Goal: Information Seeking & Learning: Learn about a topic

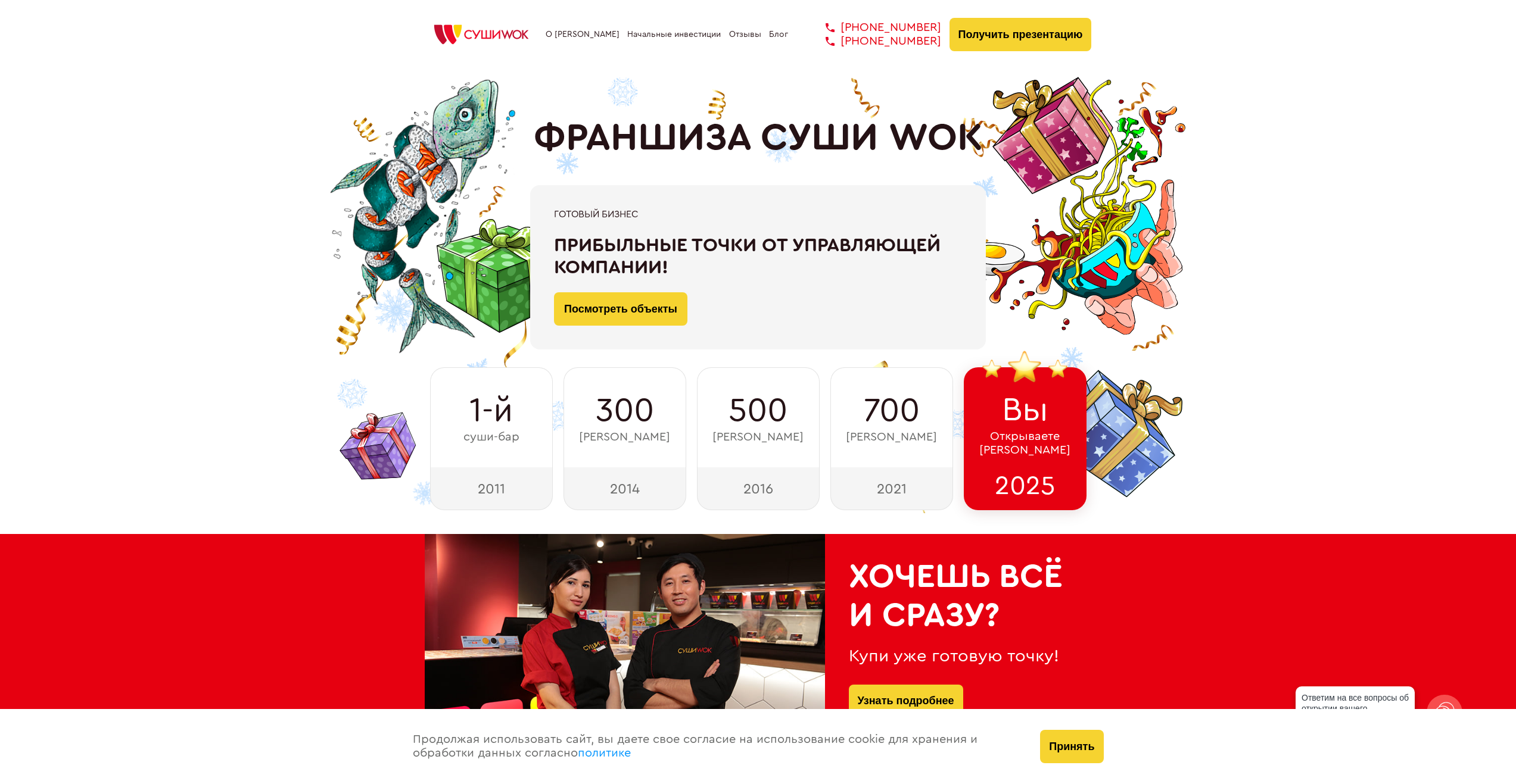
click at [1081, 740] on button "Принять" at bounding box center [1071, 747] width 63 height 34
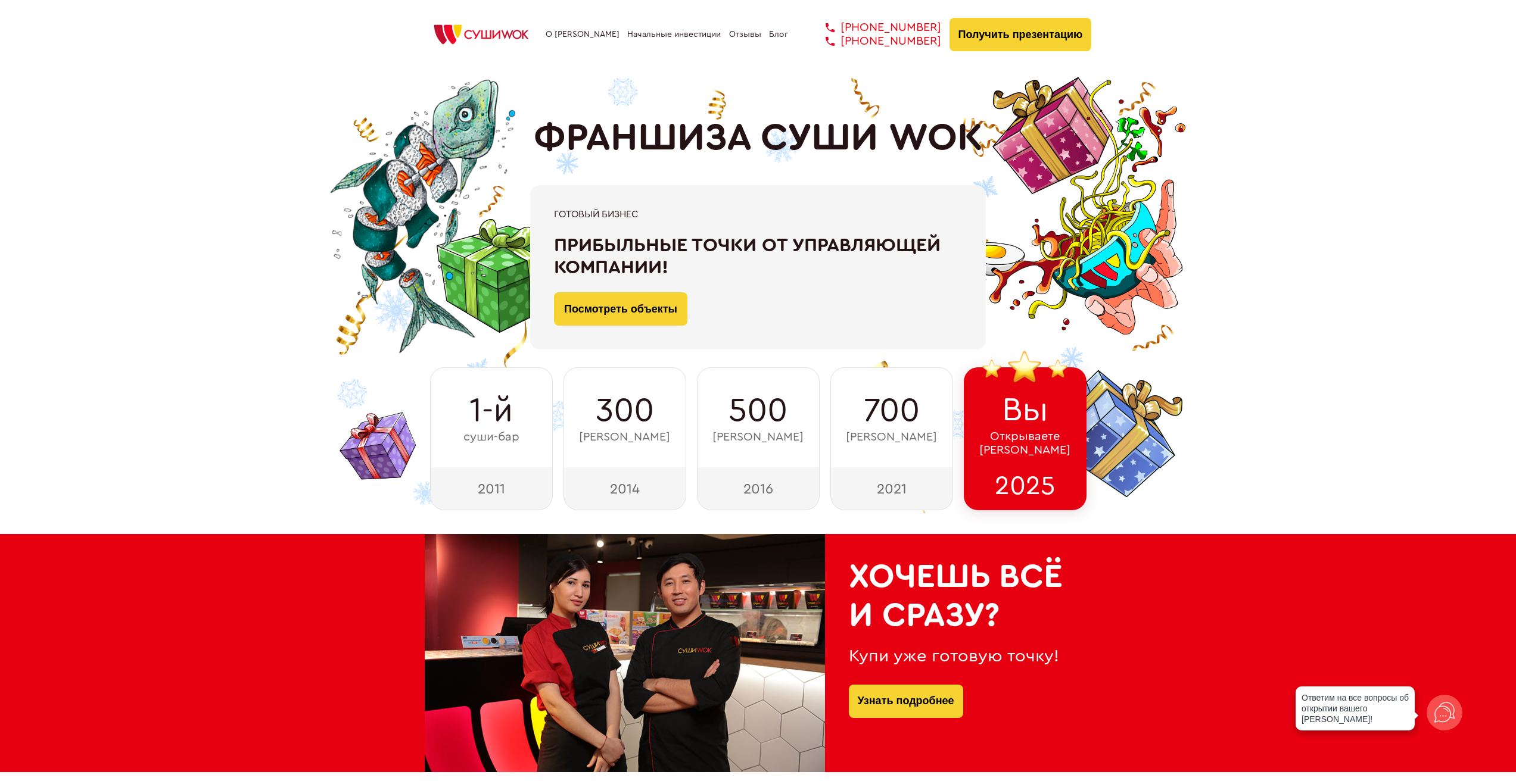
click at [582, 29] on div "О франшизе Начальные инвестиции Отзывы Блог [PHONE_NUMBER] [PHONE_NUMBER] [PHON…" at bounding box center [758, 35] width 667 height 34
click at [578, 39] on link "О [PERSON_NAME]" at bounding box center [582, 35] width 74 height 10
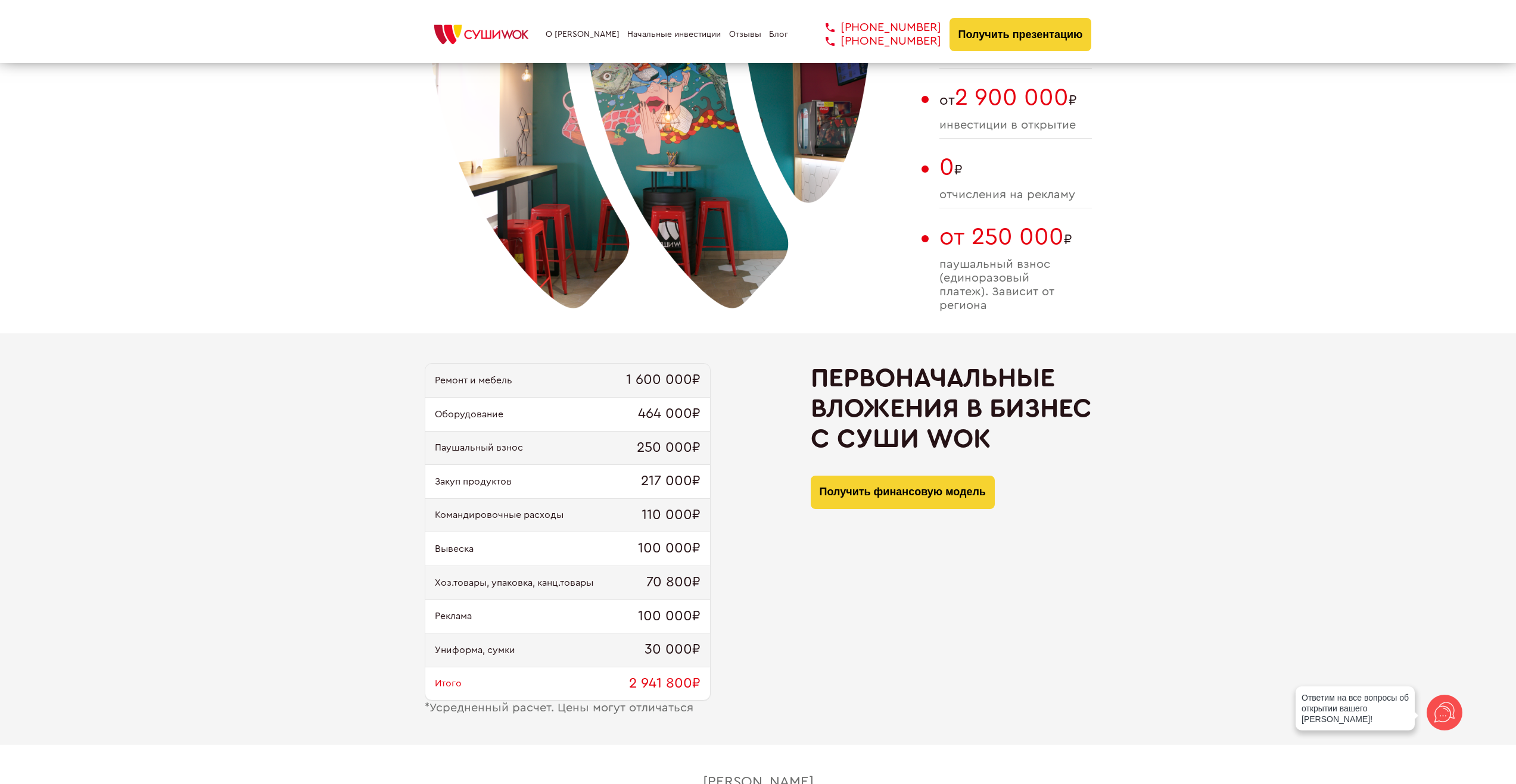
scroll to position [975, 0]
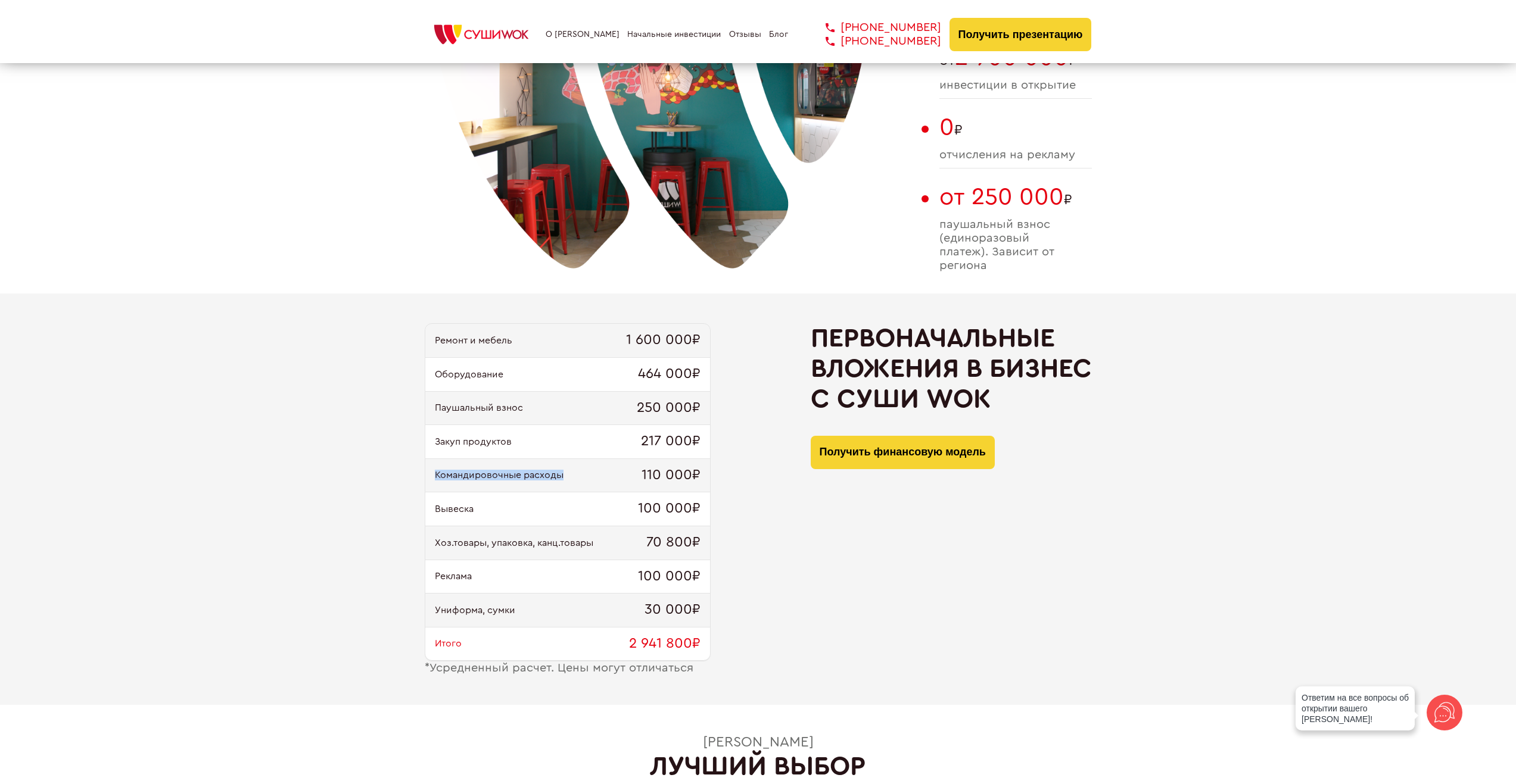
drag, startPoint x: 426, startPoint y: 476, endPoint x: 608, endPoint y: 486, distance: 182.3
click at [604, 482] on div "Командировочные расходы 110 000₽" at bounding box center [567, 476] width 285 height 34
click at [827, 554] on div "Первоначальные вложения в бизнес с Суши Wok Получить финансовую модель" at bounding box center [951, 499] width 281 height 352
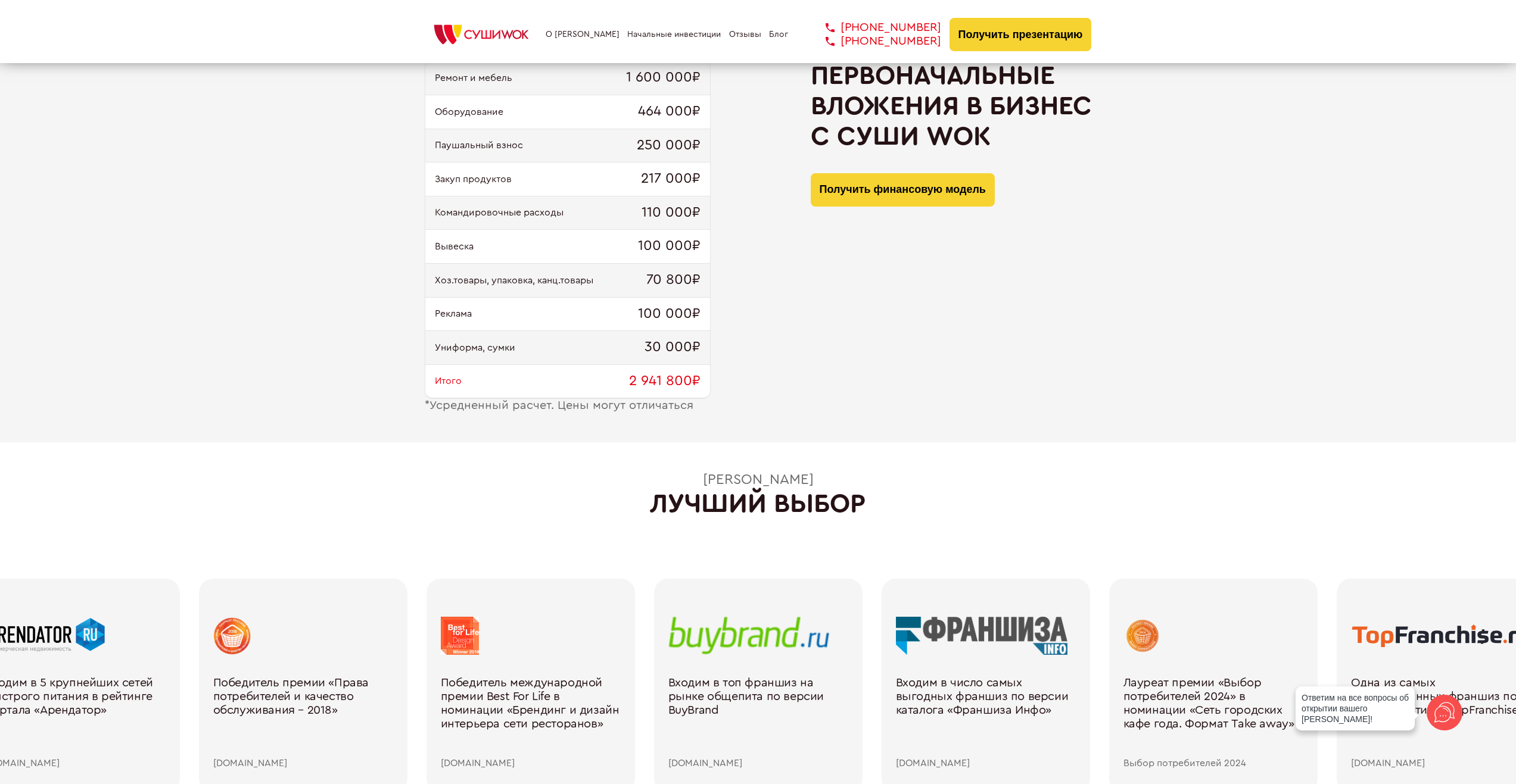
scroll to position [1332, 0]
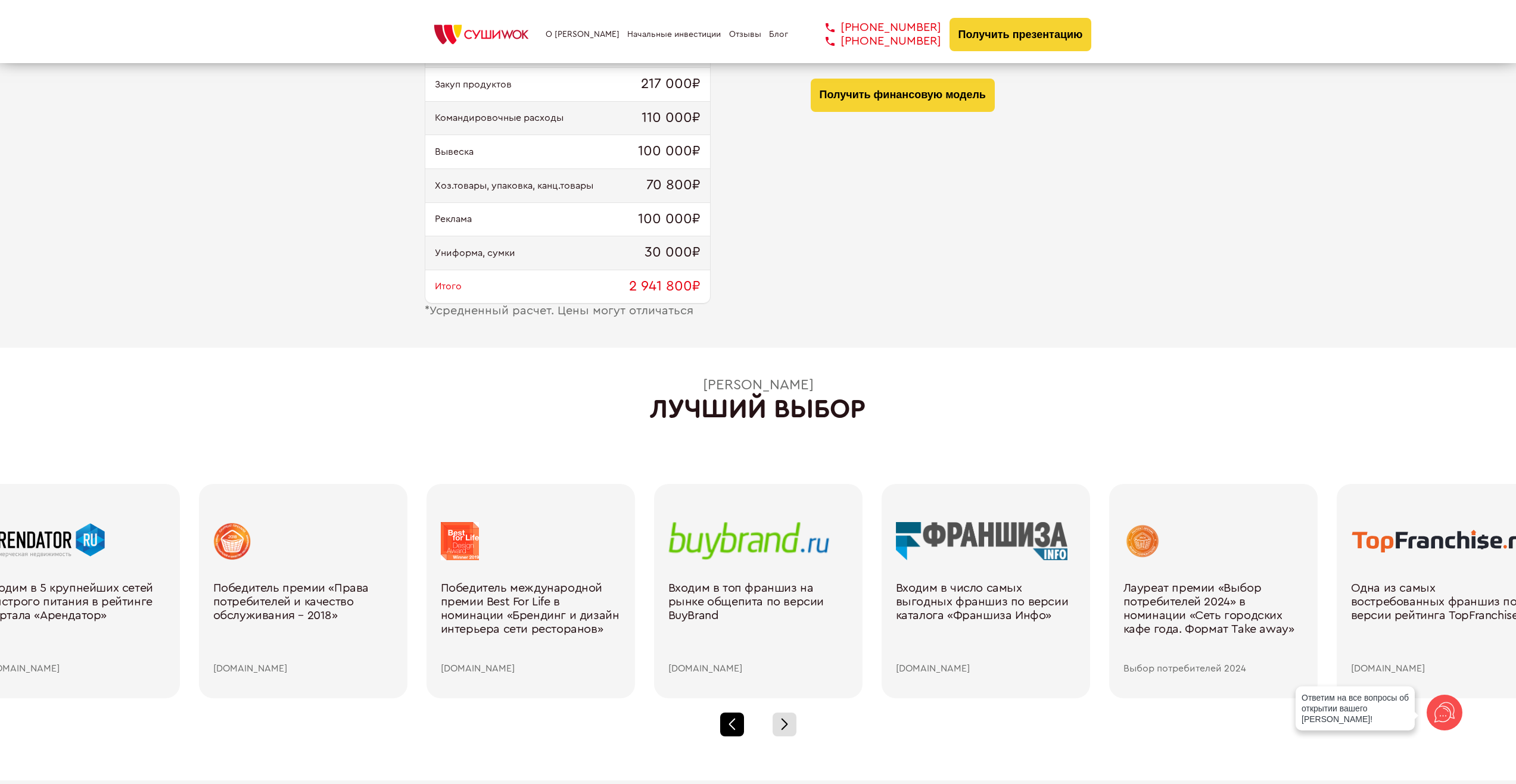
click at [735, 721] on div at bounding box center [732, 725] width 24 height 24
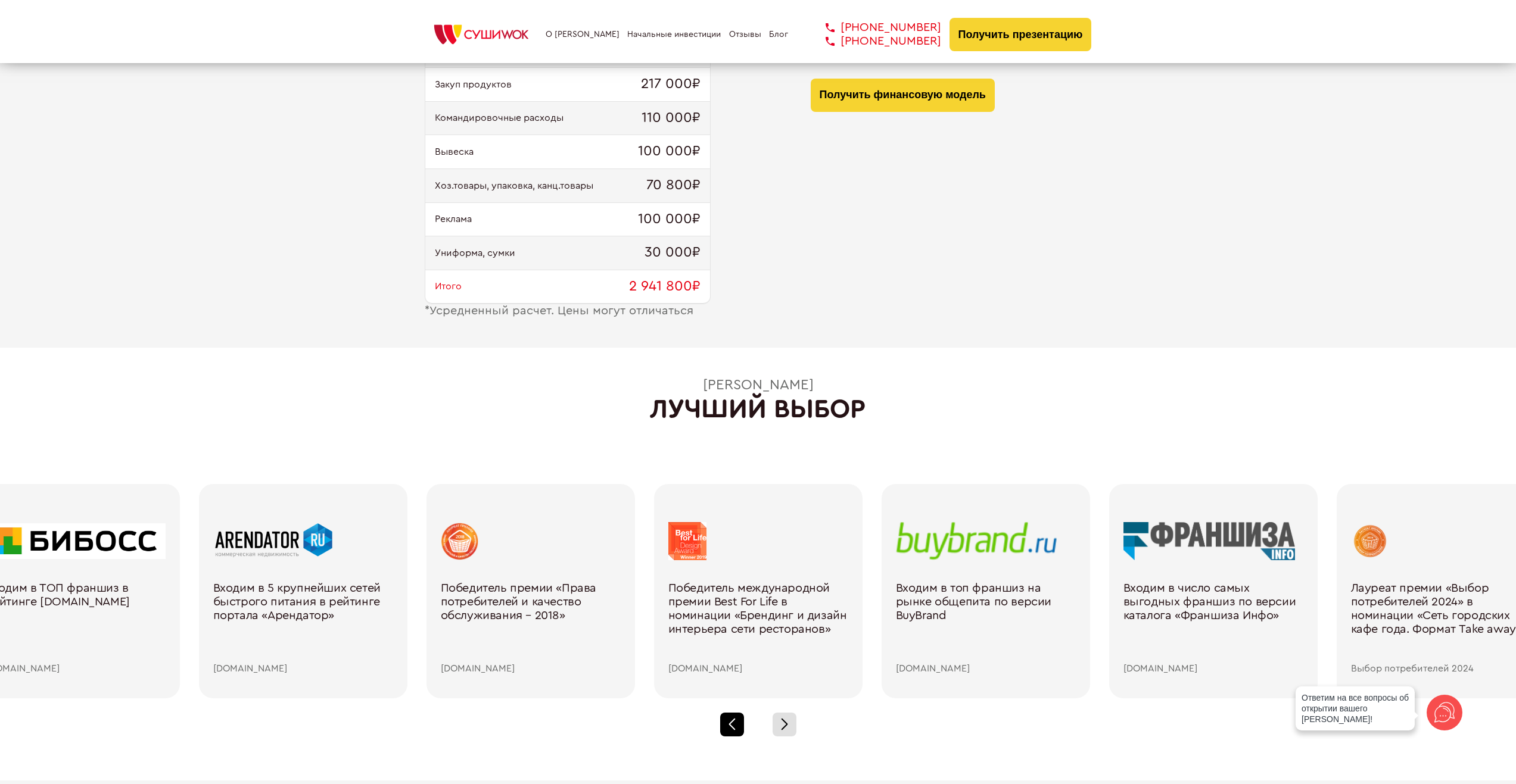
click at [735, 721] on div at bounding box center [732, 725] width 24 height 24
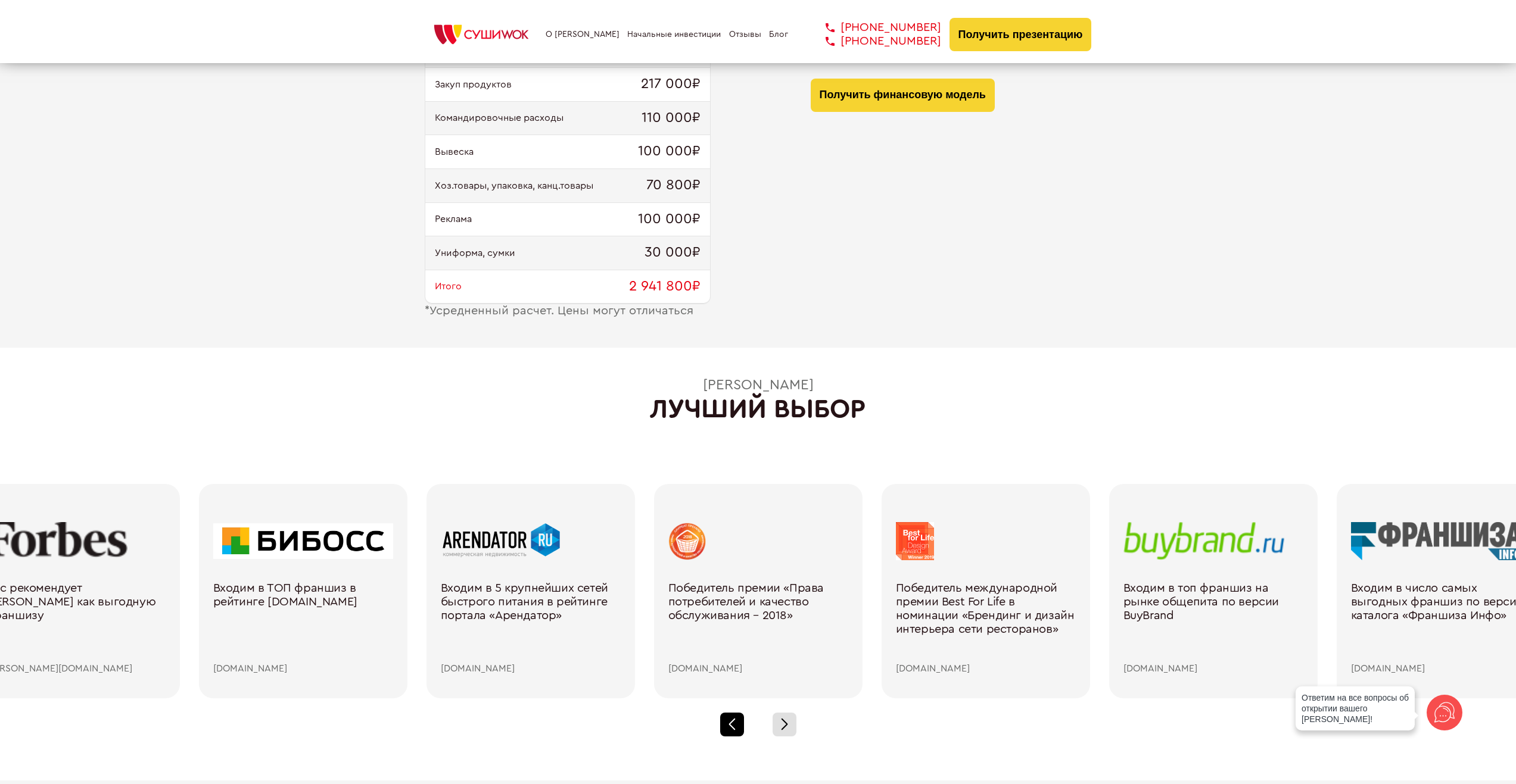
click at [735, 721] on div at bounding box center [732, 725] width 24 height 24
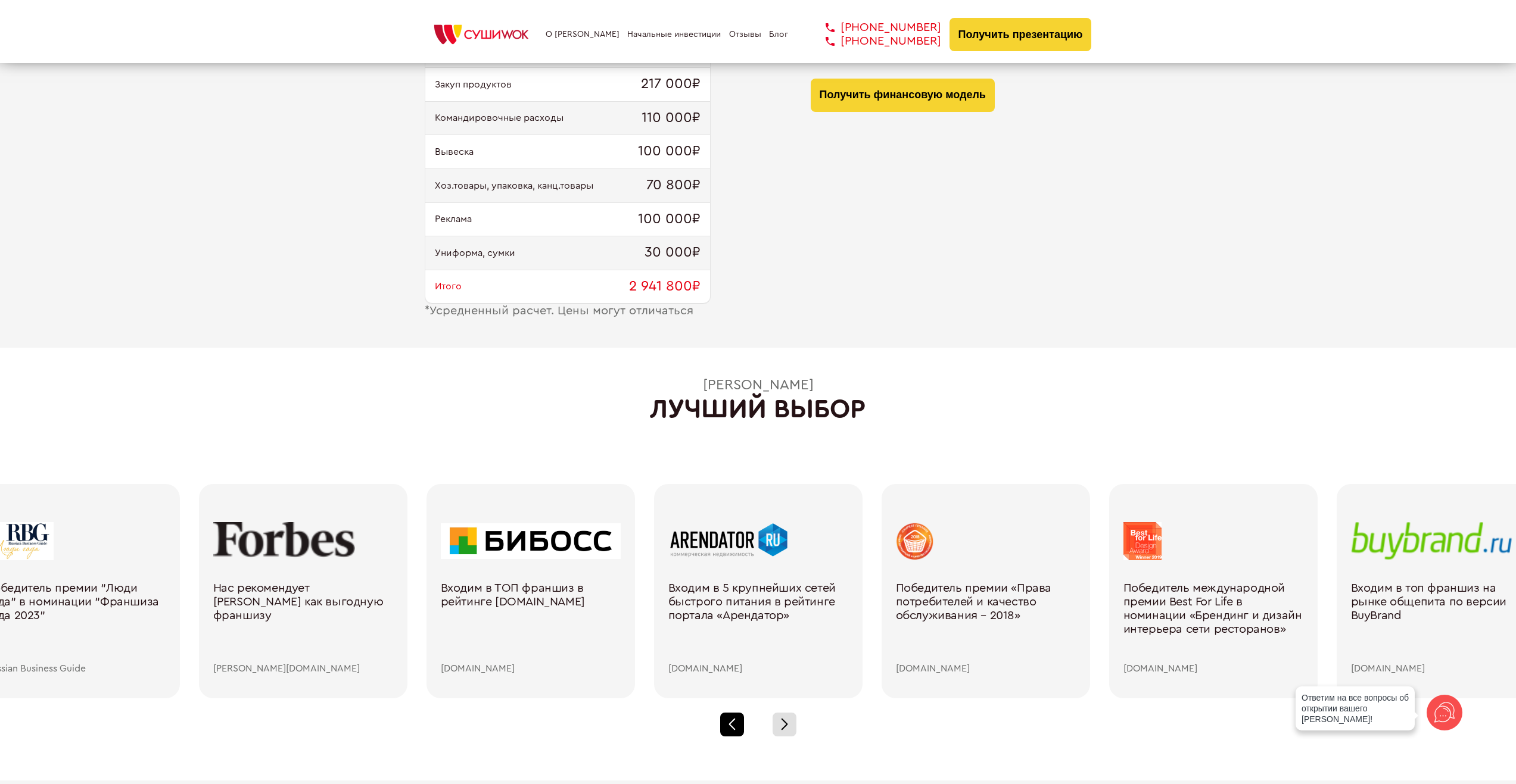
click at [735, 721] on div at bounding box center [732, 725] width 24 height 24
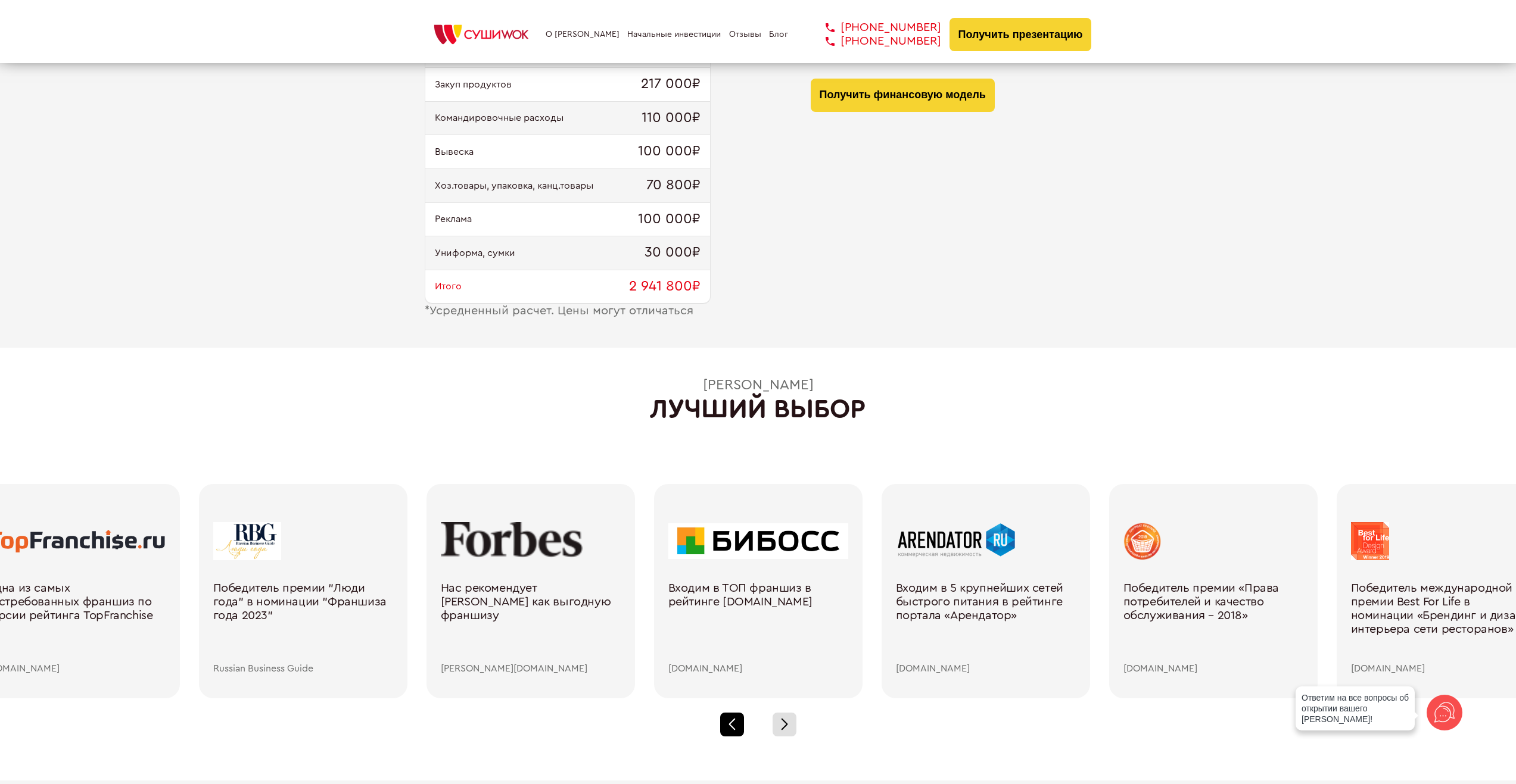
click at [735, 721] on div at bounding box center [732, 725] width 24 height 24
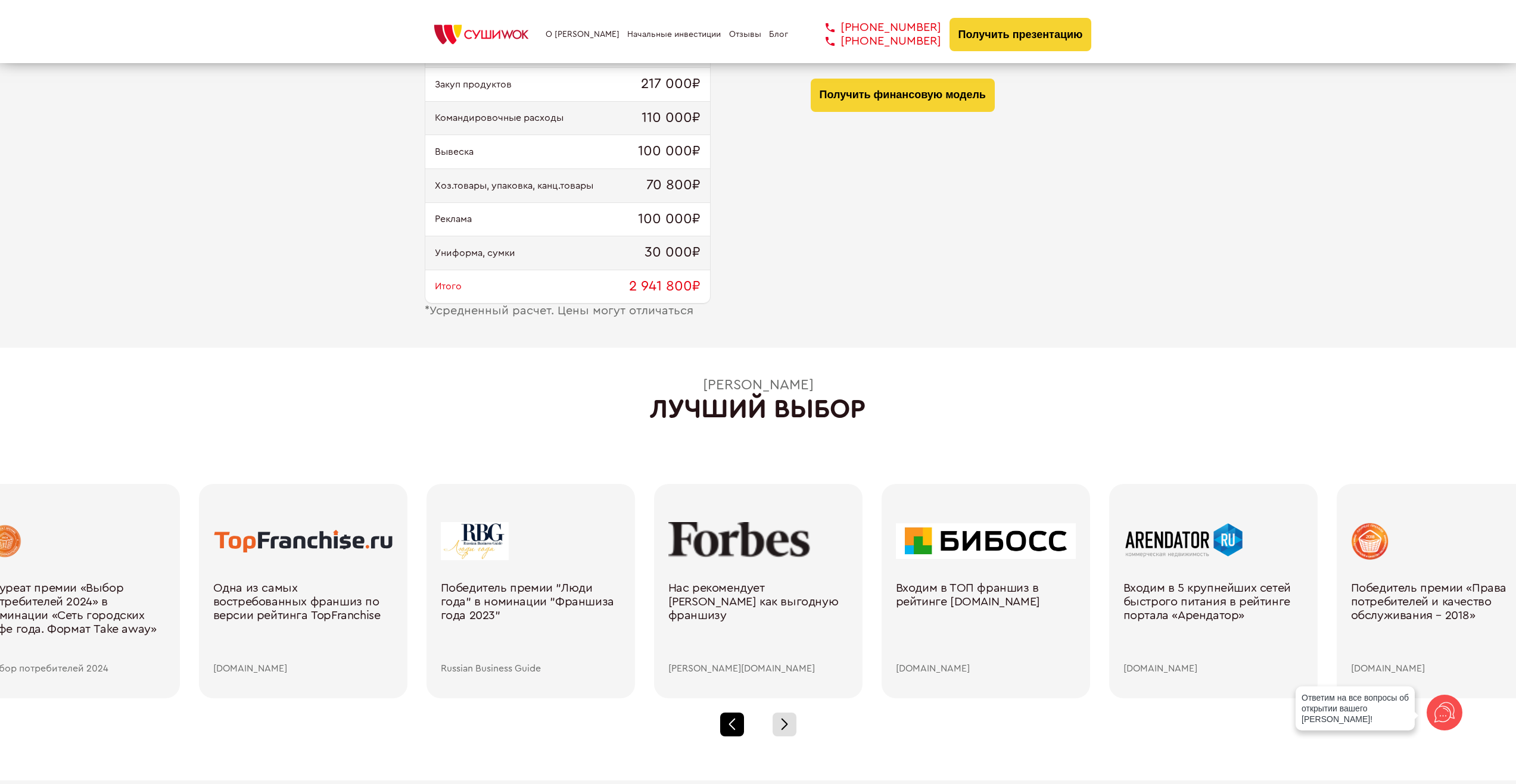
click at [735, 721] on div at bounding box center [732, 725] width 24 height 24
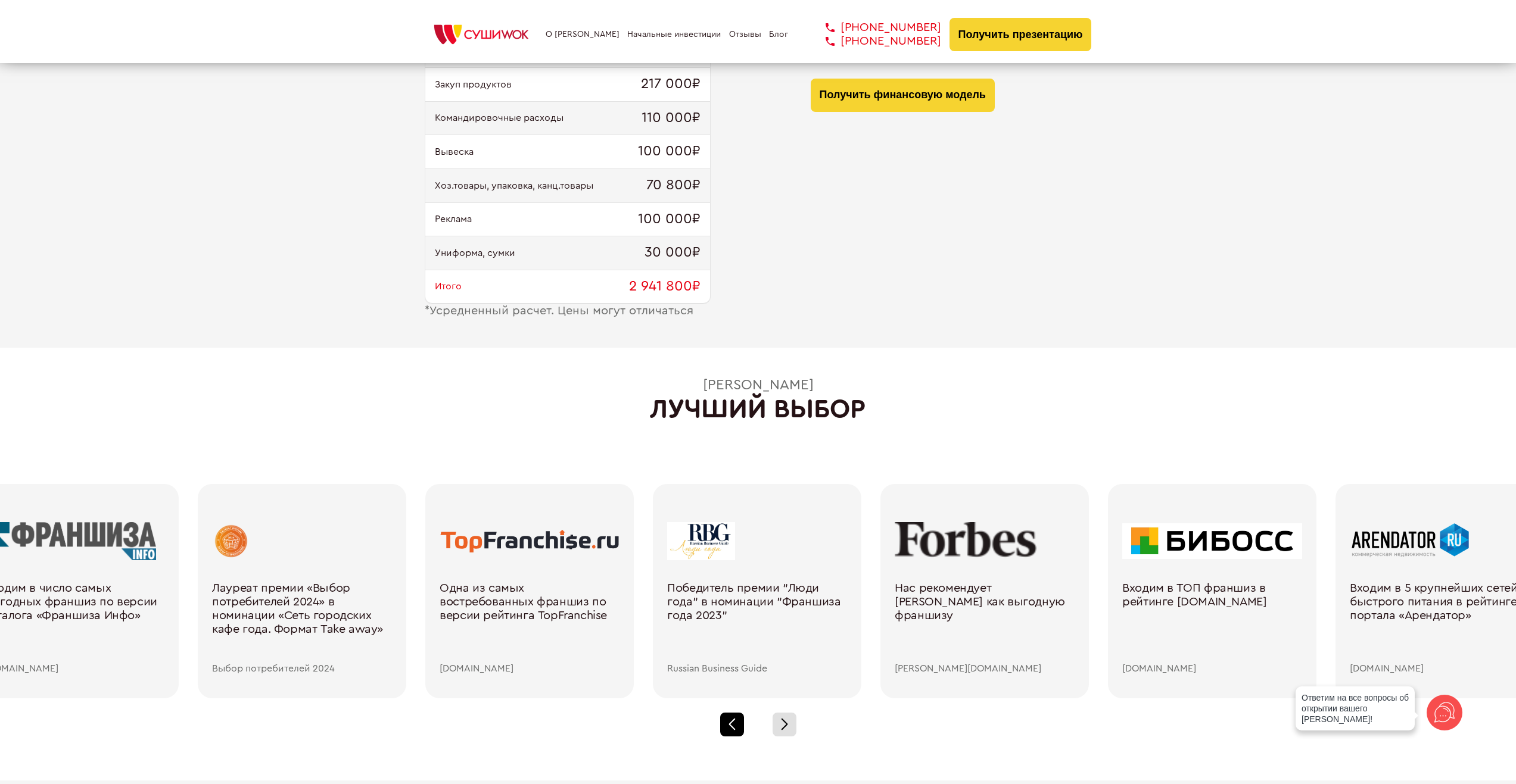
click at [735, 721] on div at bounding box center [732, 725] width 24 height 24
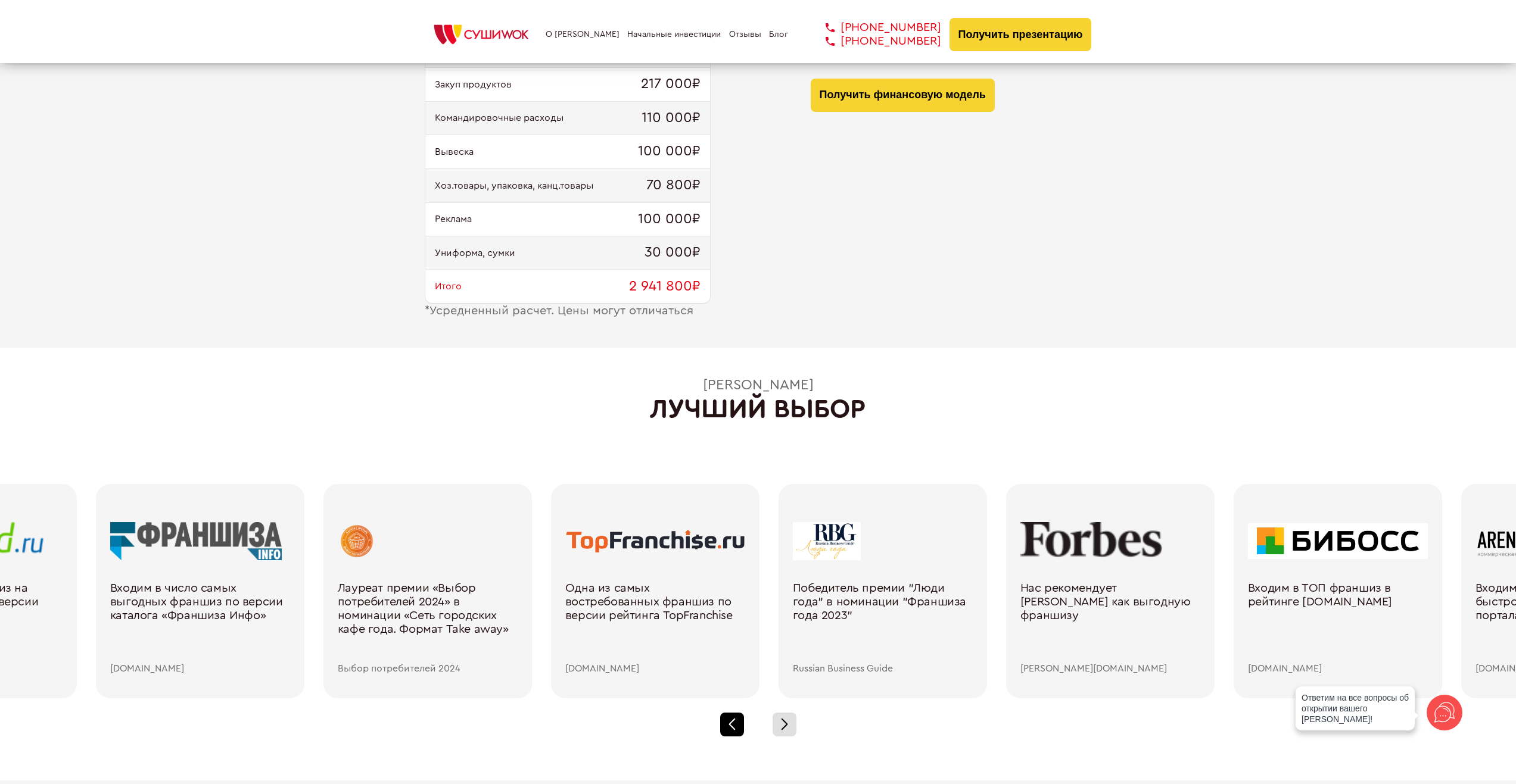
click at [735, 721] on div at bounding box center [732, 725] width 24 height 24
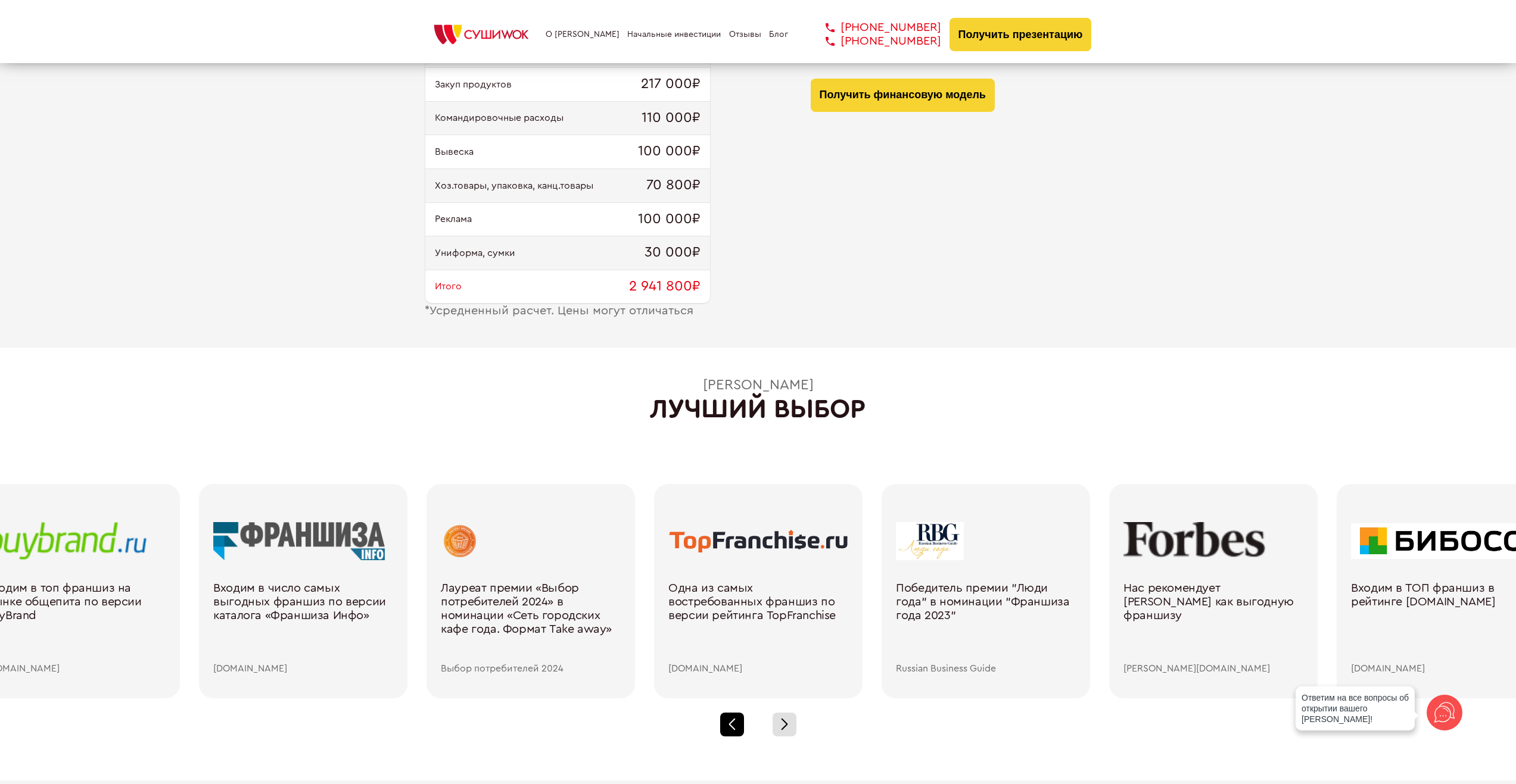
click at [735, 721] on div at bounding box center [732, 725] width 24 height 24
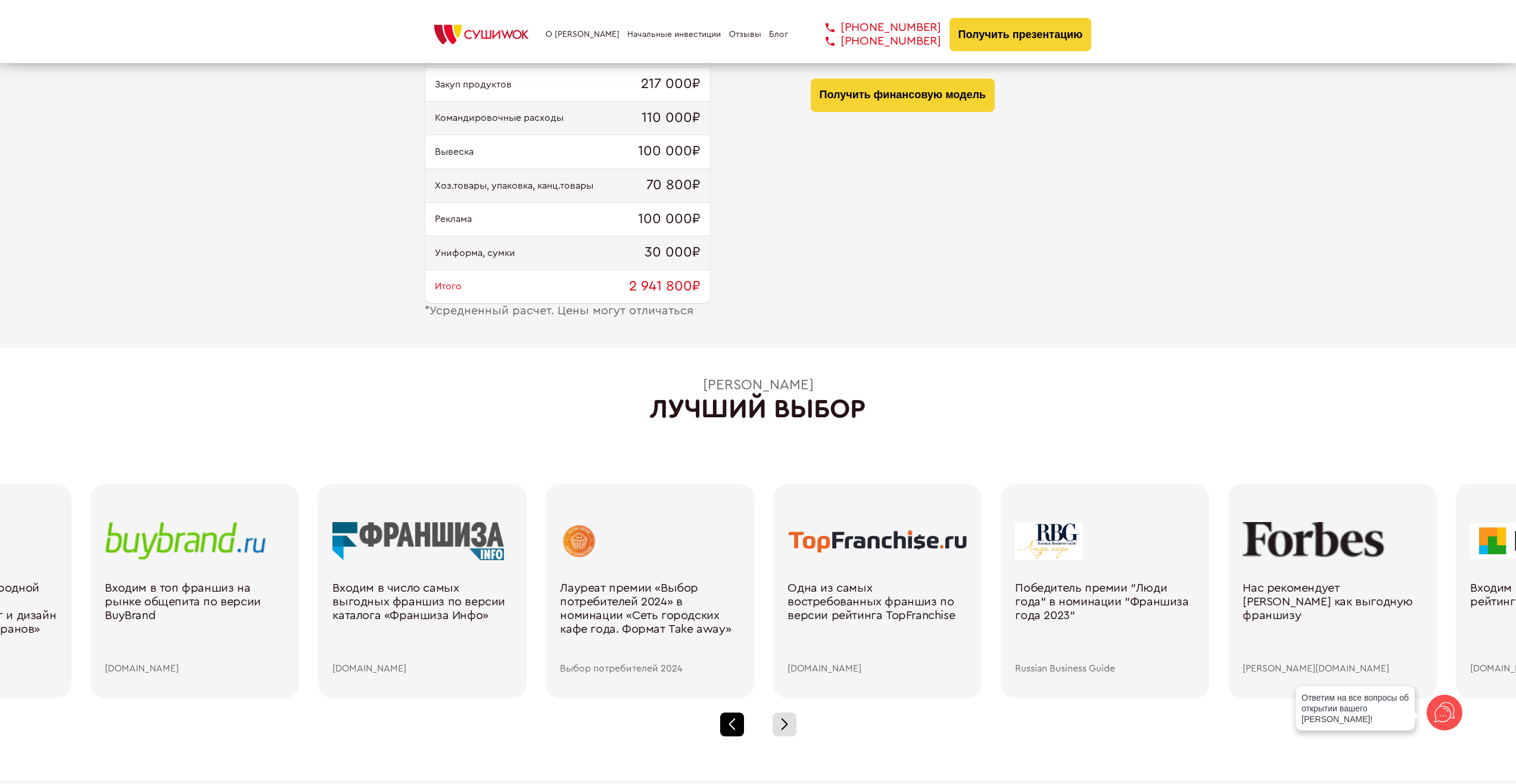
click at [735, 721] on div at bounding box center [732, 725] width 24 height 24
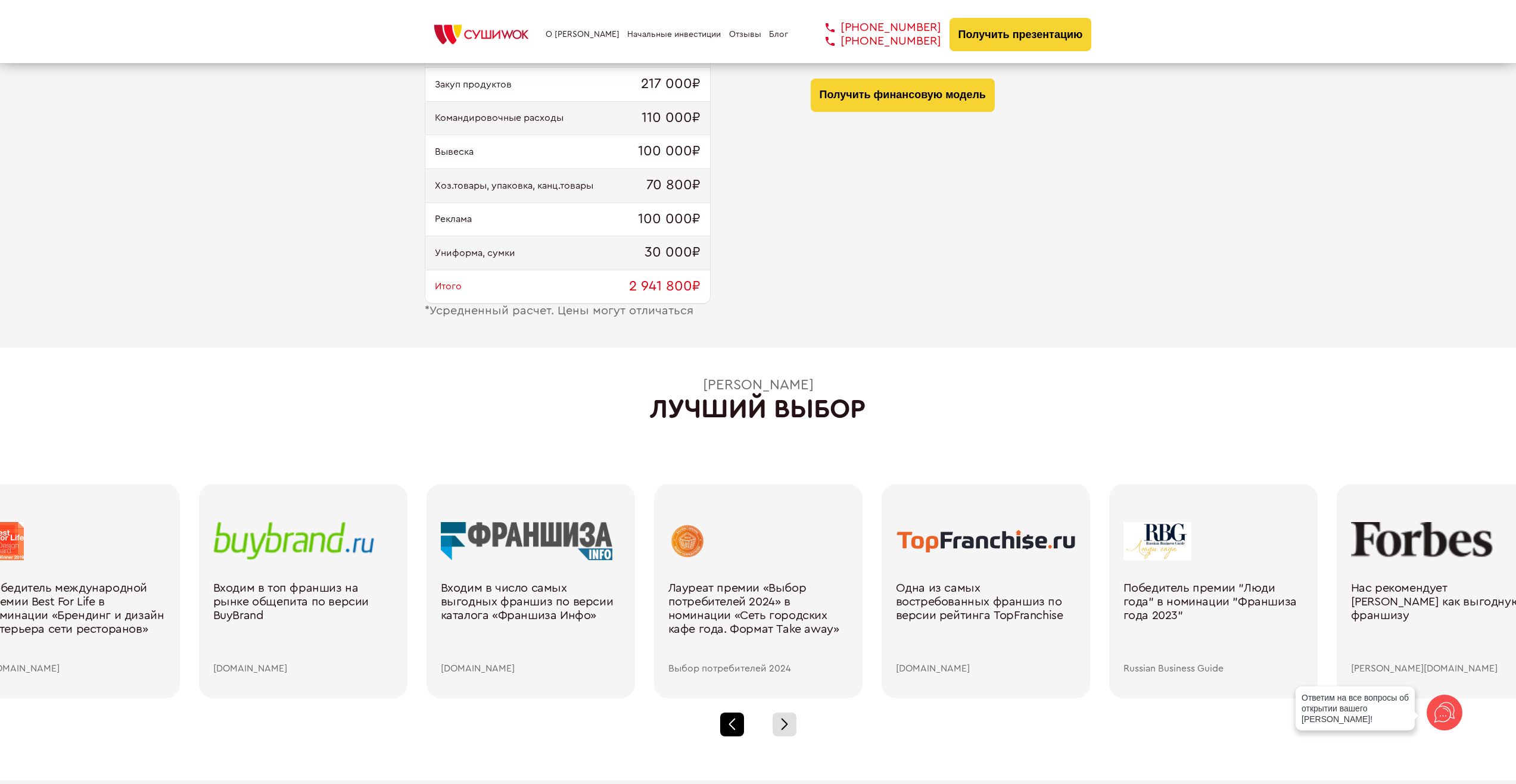
click at [735, 721] on div at bounding box center [732, 725] width 24 height 24
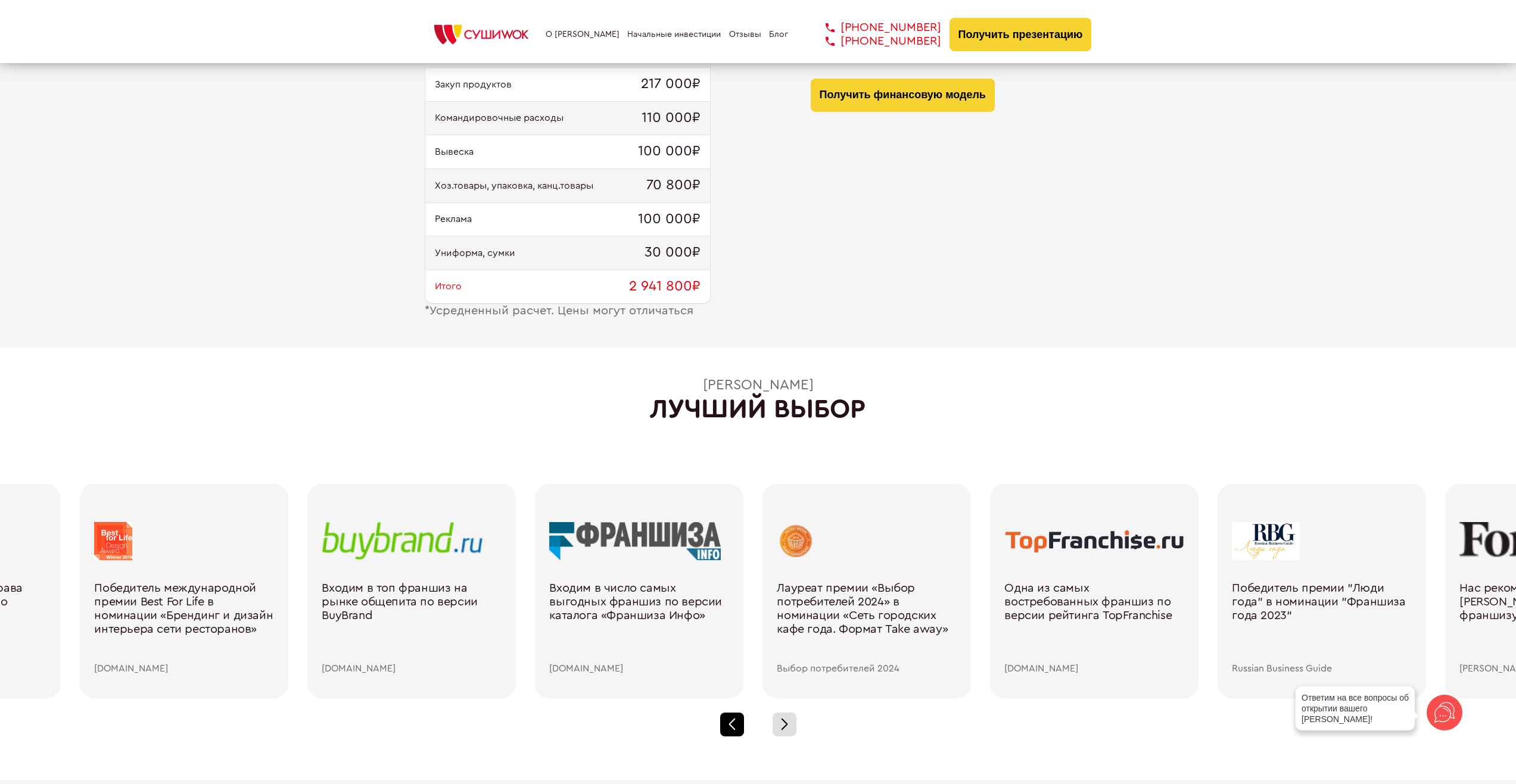
click at [735, 721] on div at bounding box center [732, 725] width 24 height 24
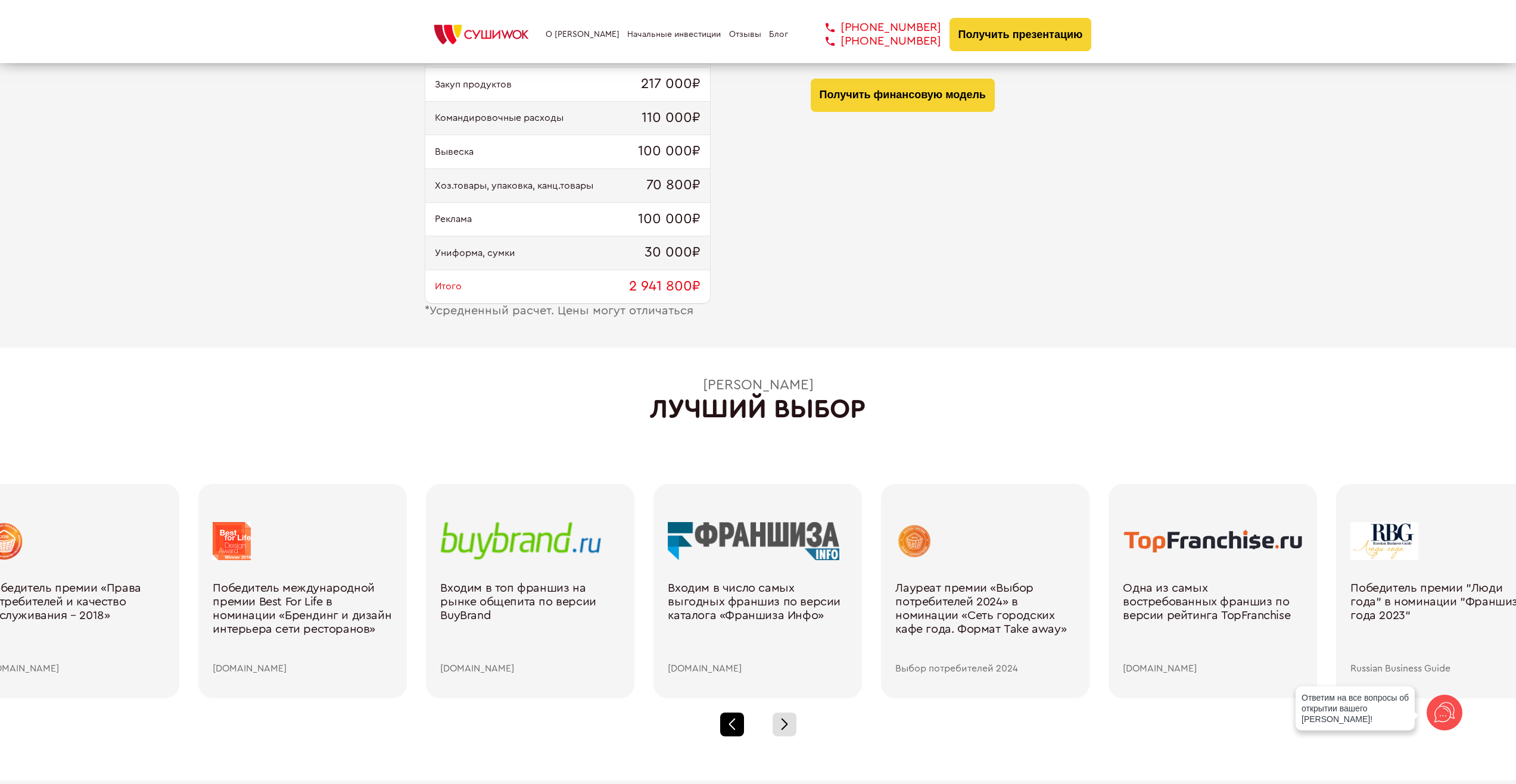
click at [735, 721] on div at bounding box center [732, 725] width 24 height 24
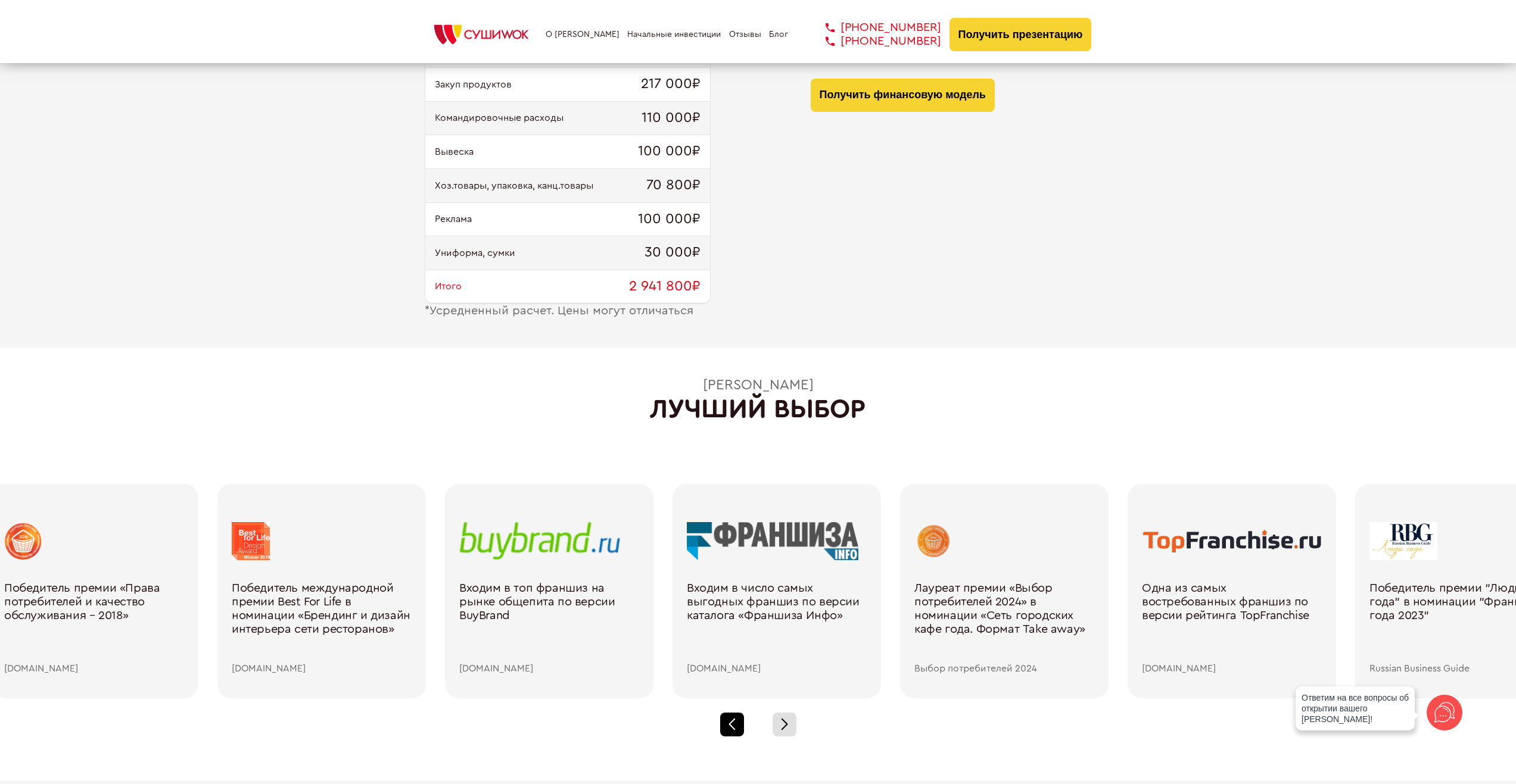
click at [735, 721] on div at bounding box center [732, 725] width 24 height 24
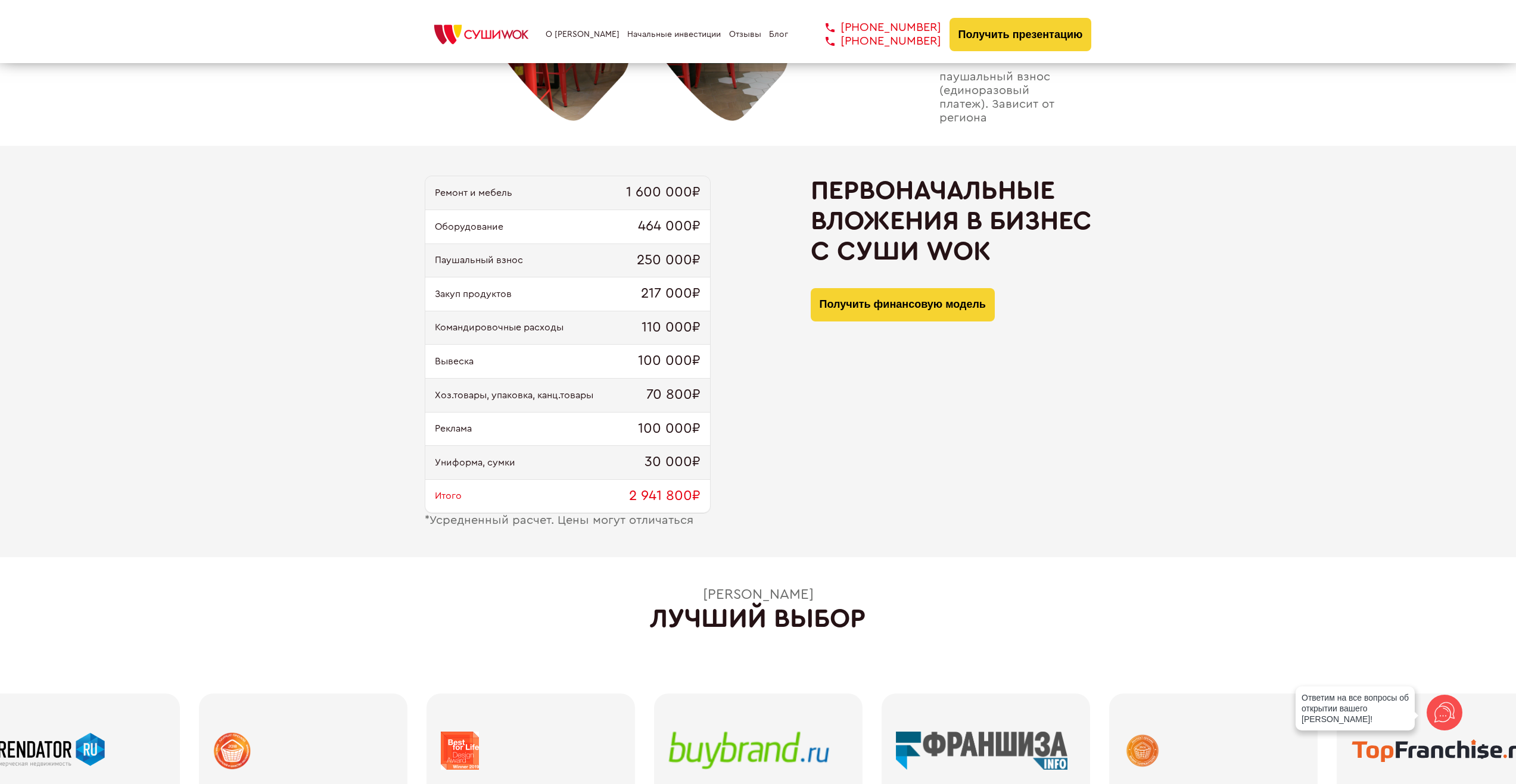
scroll to position [1094, 0]
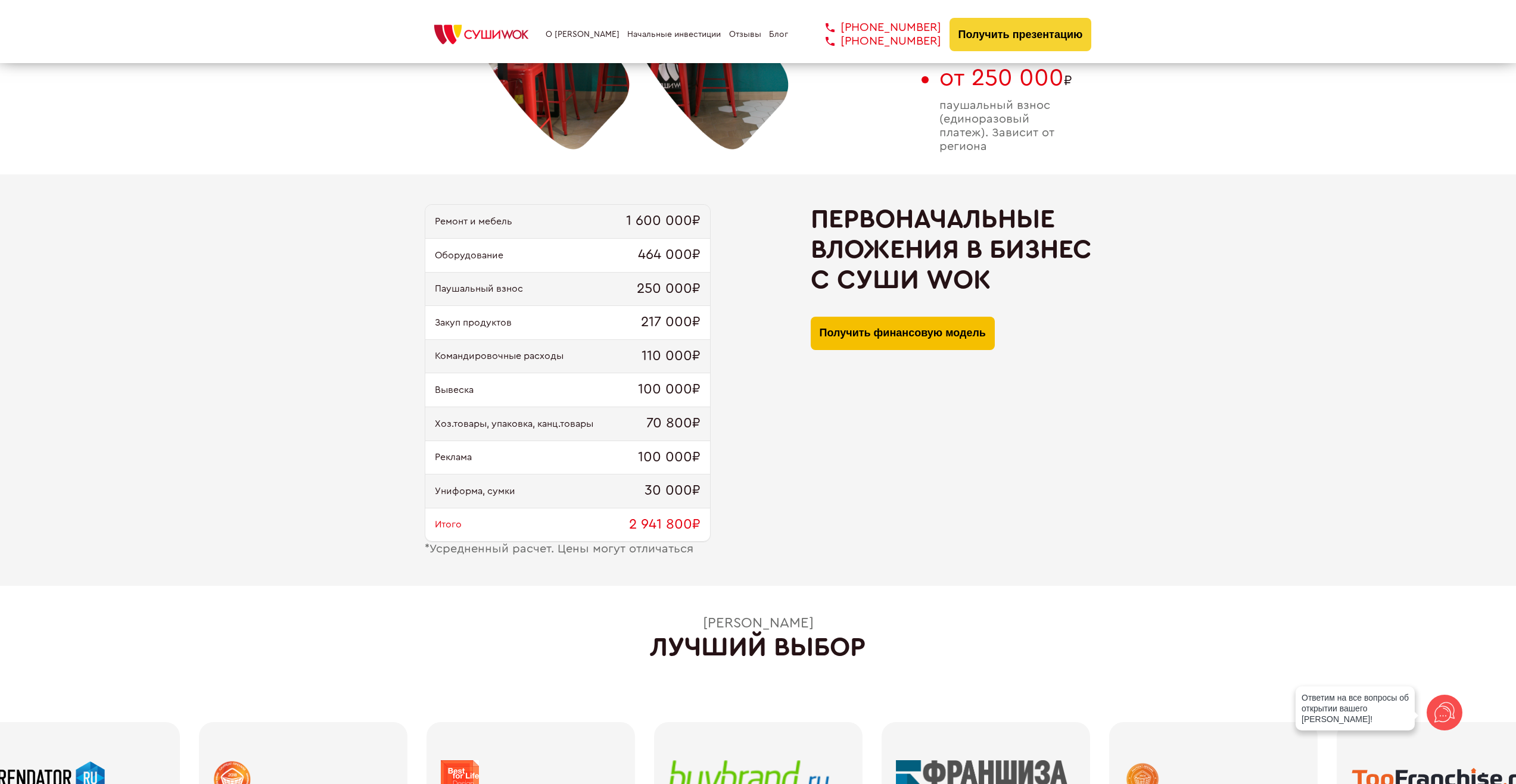
click at [966, 330] on button "Получить финансовую модель" at bounding box center [903, 333] width 184 height 34
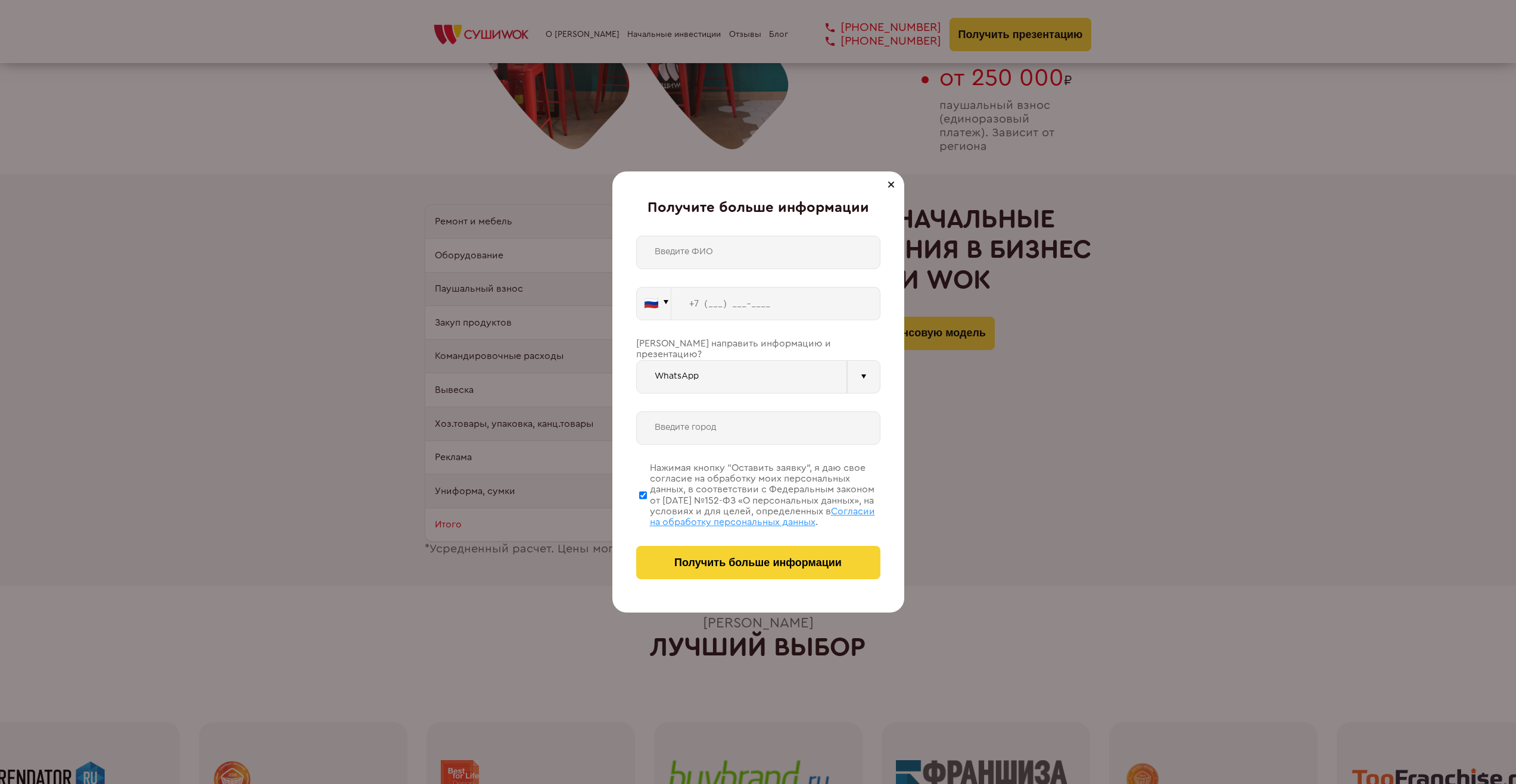
click at [894, 183] on div at bounding box center [891, 185] width 14 height 14
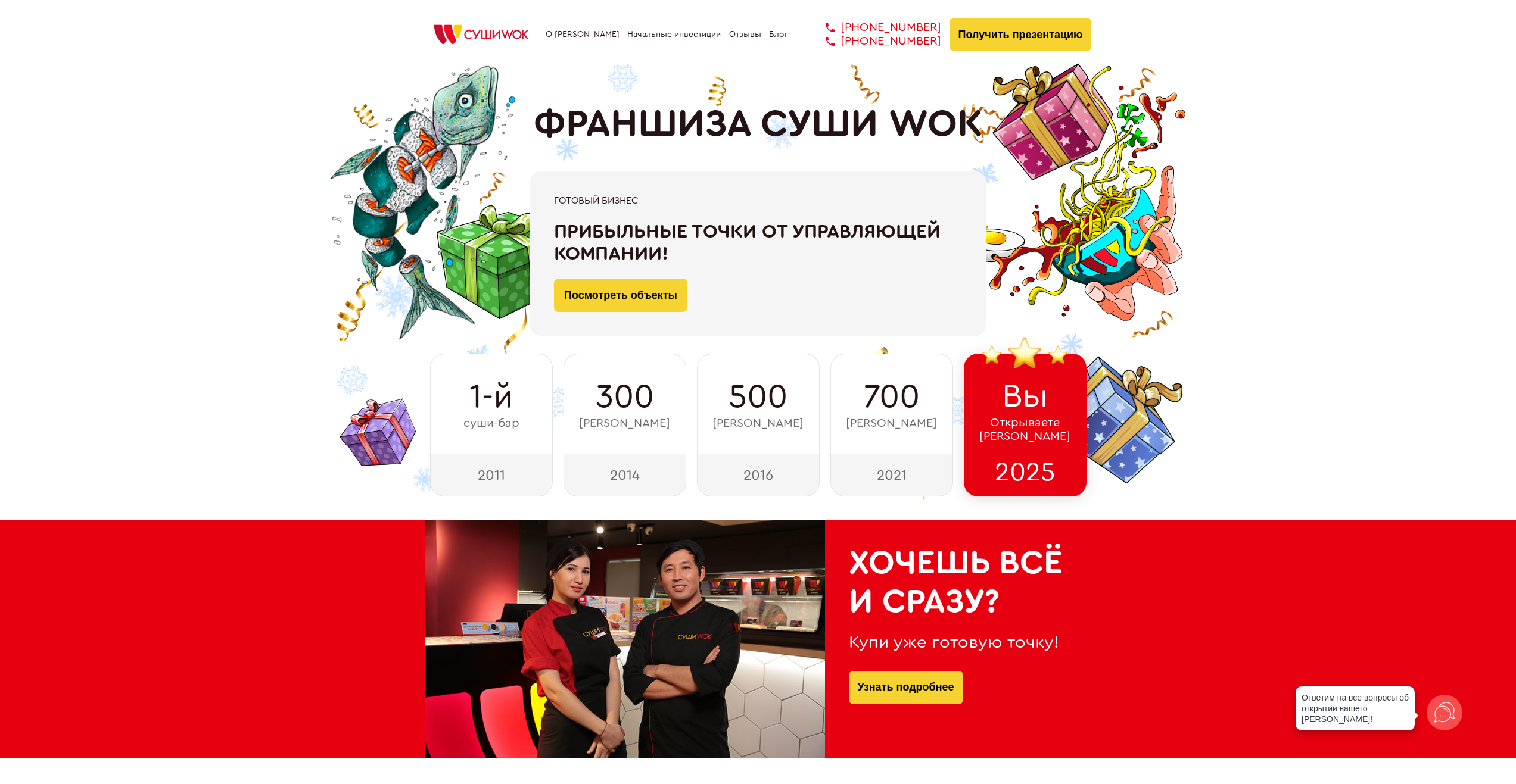
scroll to position [0, 0]
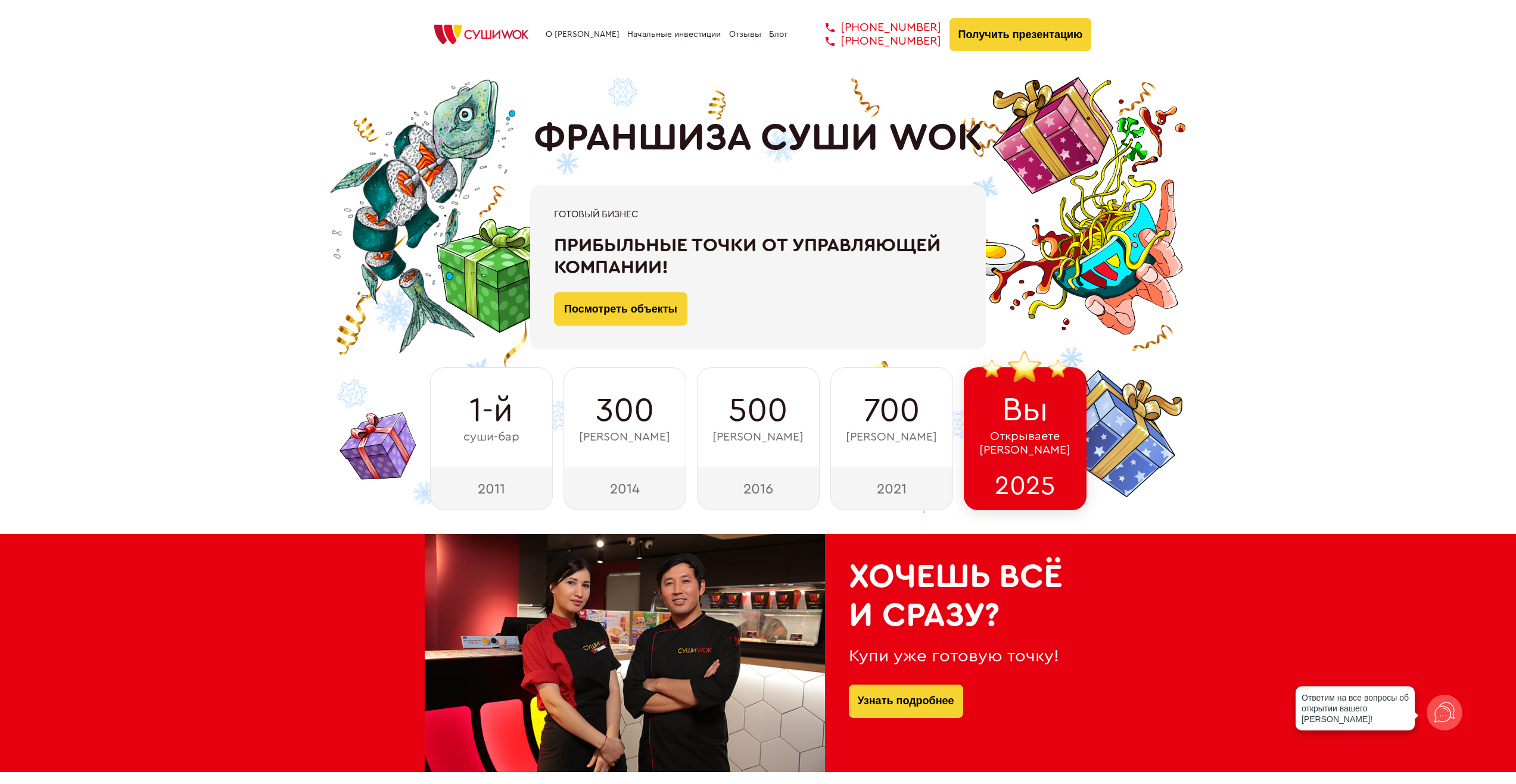
click at [507, 38] on img at bounding box center [481, 35] width 113 height 26
